Goal: Information Seeking & Learning: Learn about a topic

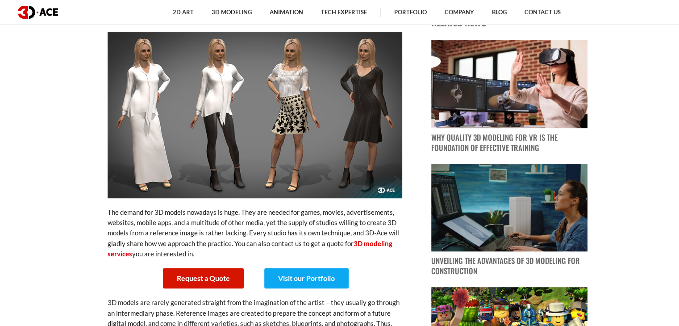
scroll to position [178, 0]
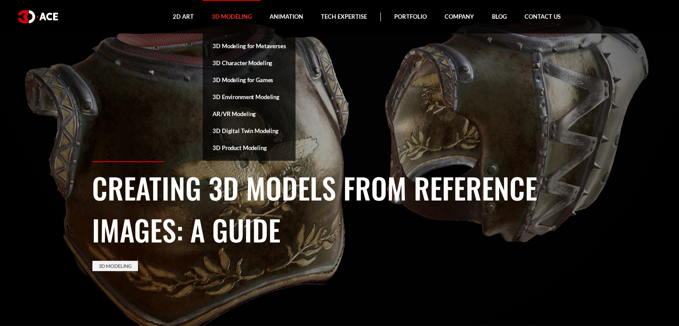
click at [236, 17] on link "3D Modeling" at bounding box center [232, 16] width 58 height 33
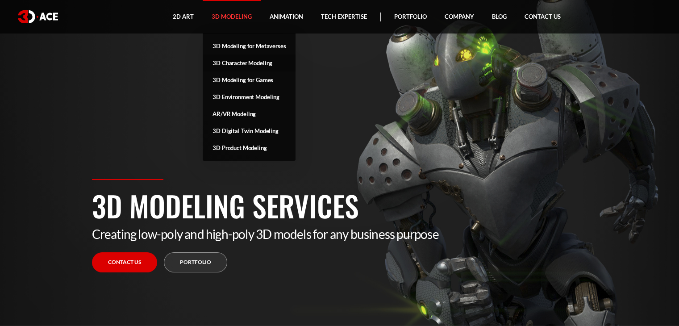
click at [261, 63] on link "3D Character Modeling" at bounding box center [249, 62] width 93 height 17
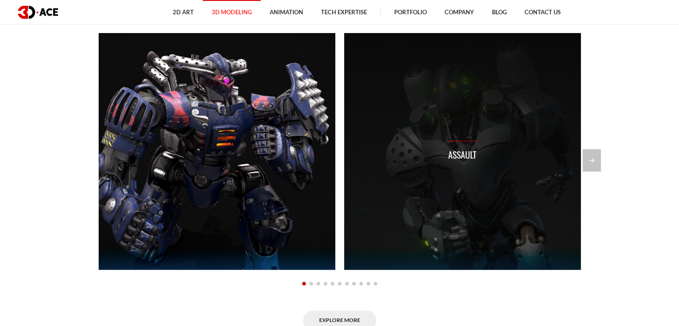
scroll to position [669, 0]
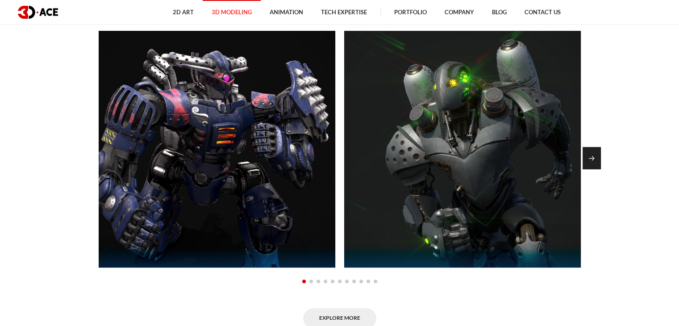
click at [600, 155] on div "Next slide" at bounding box center [591, 158] width 18 height 22
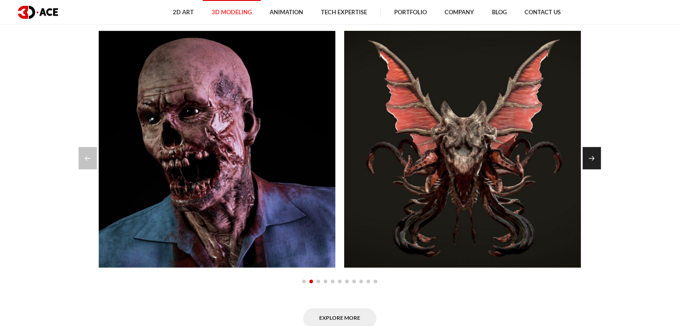
click at [591, 153] on div "Next slide" at bounding box center [591, 158] width 18 height 22
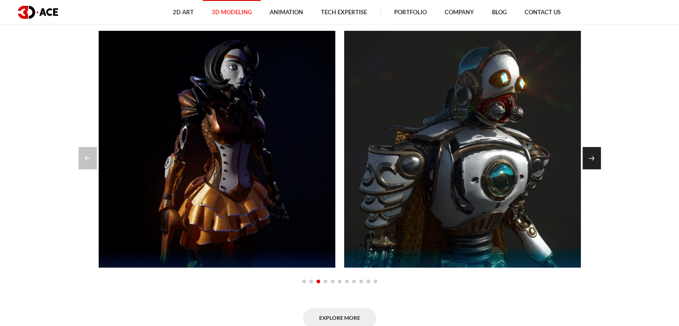
click at [591, 153] on div "Next slide" at bounding box center [591, 158] width 18 height 22
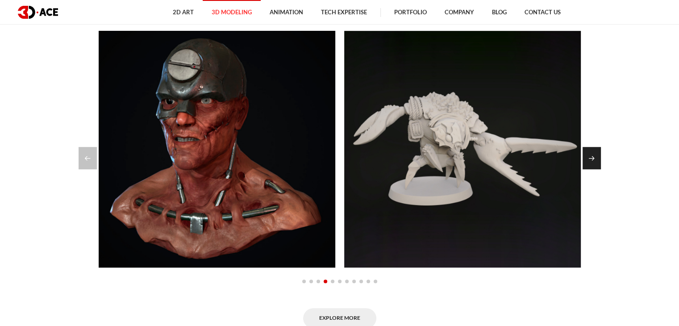
click at [591, 153] on div "Next slide" at bounding box center [591, 158] width 18 height 22
